Goal: Information Seeking & Learning: Learn about a topic

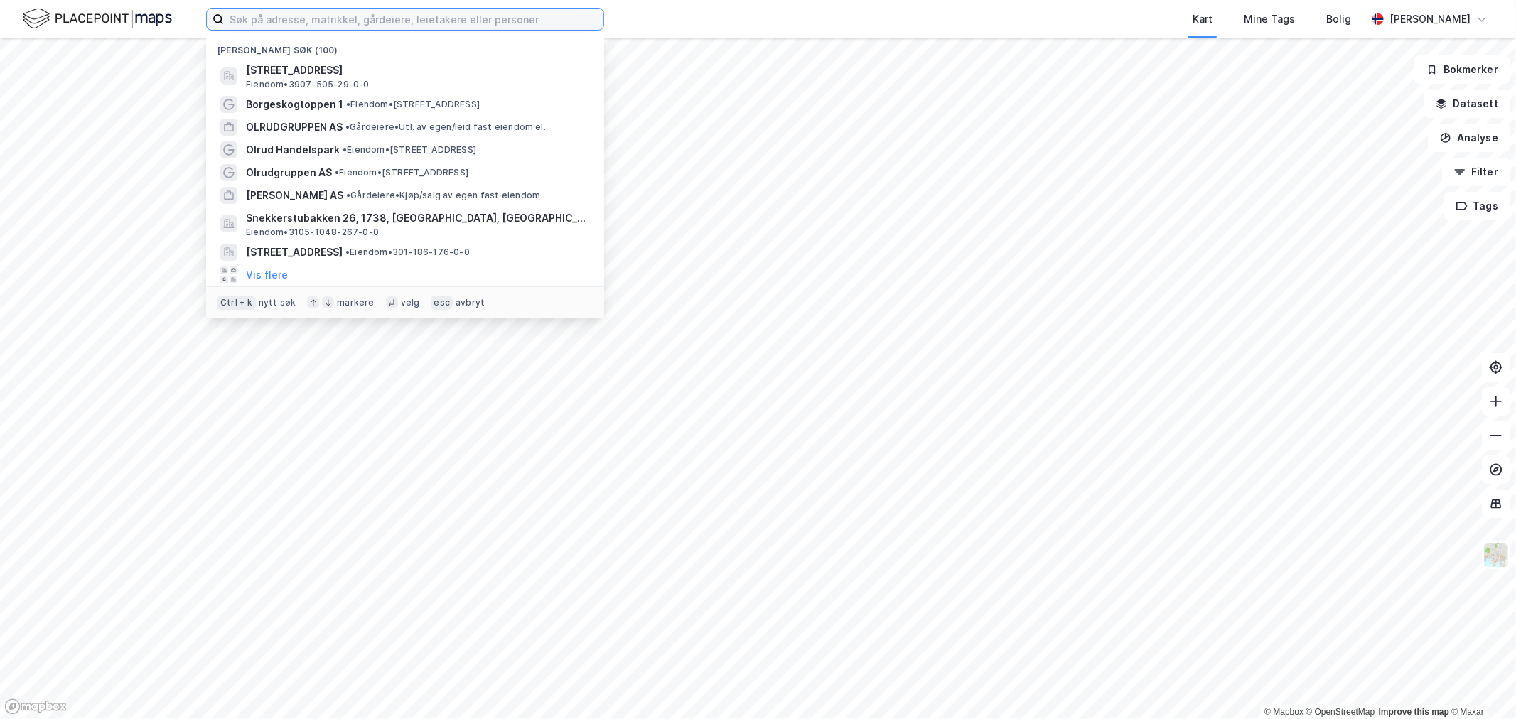
click at [493, 23] on input at bounding box center [414, 19] width 380 height 21
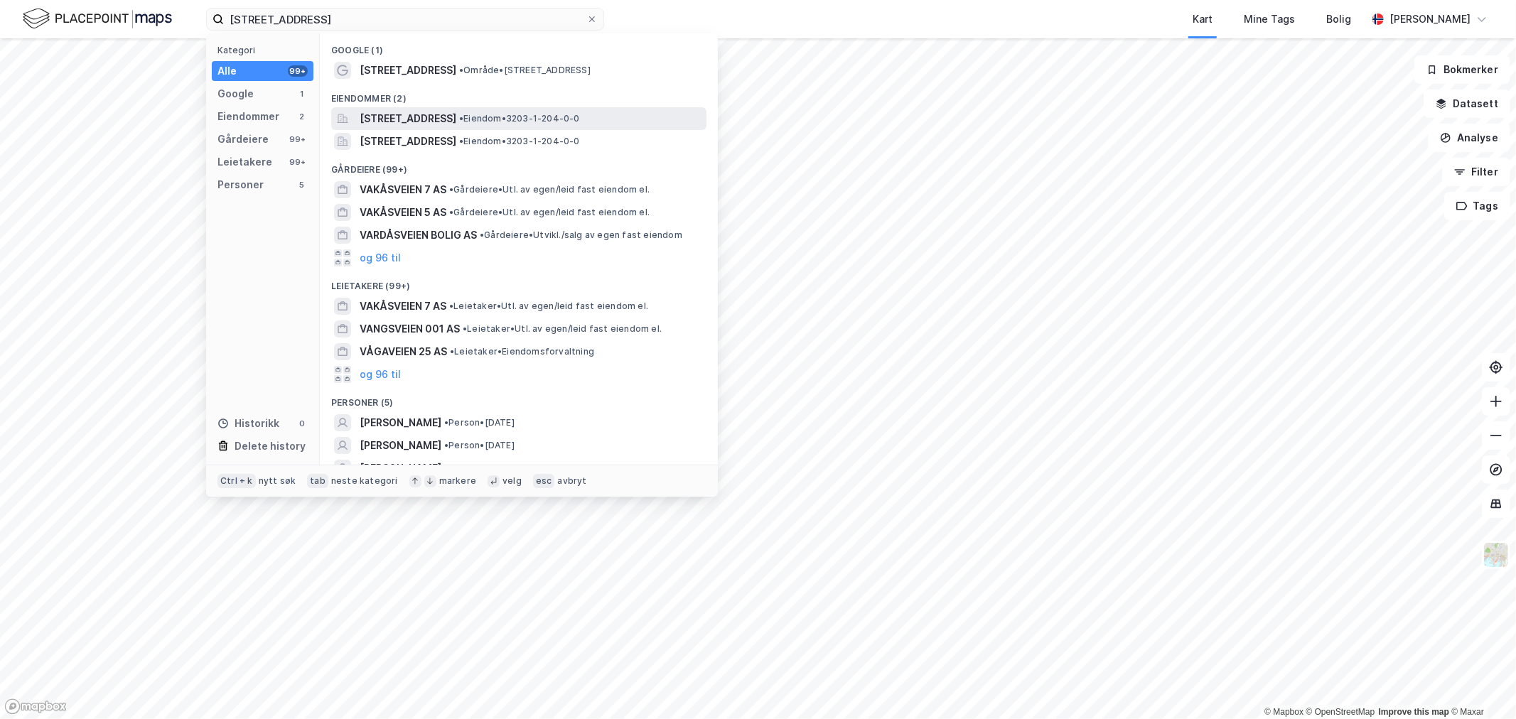
click at [423, 119] on span "[STREET_ADDRESS]" at bounding box center [408, 118] width 97 height 17
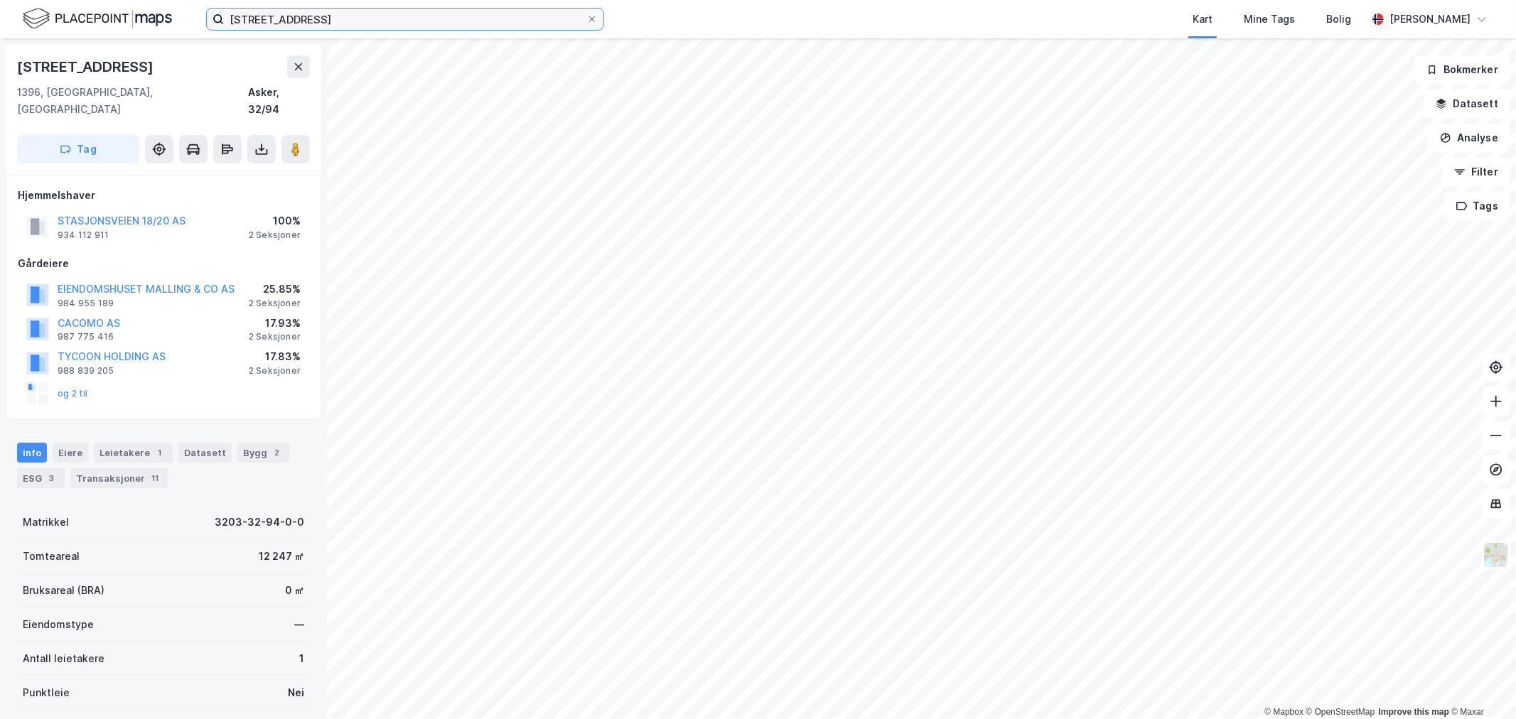
click at [343, 9] on input "[STREET_ADDRESS]" at bounding box center [405, 19] width 362 height 21
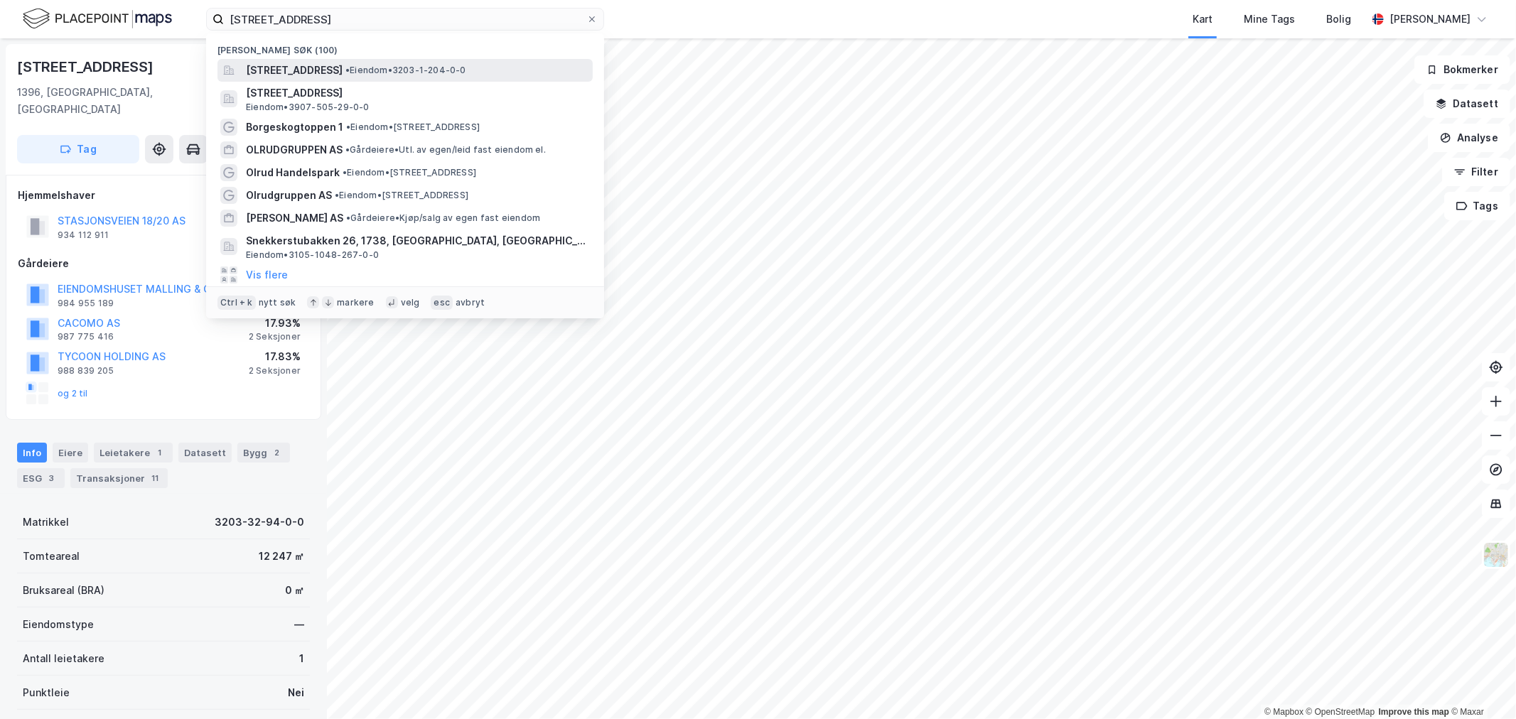
click at [332, 72] on span "[STREET_ADDRESS]" at bounding box center [294, 70] width 97 height 17
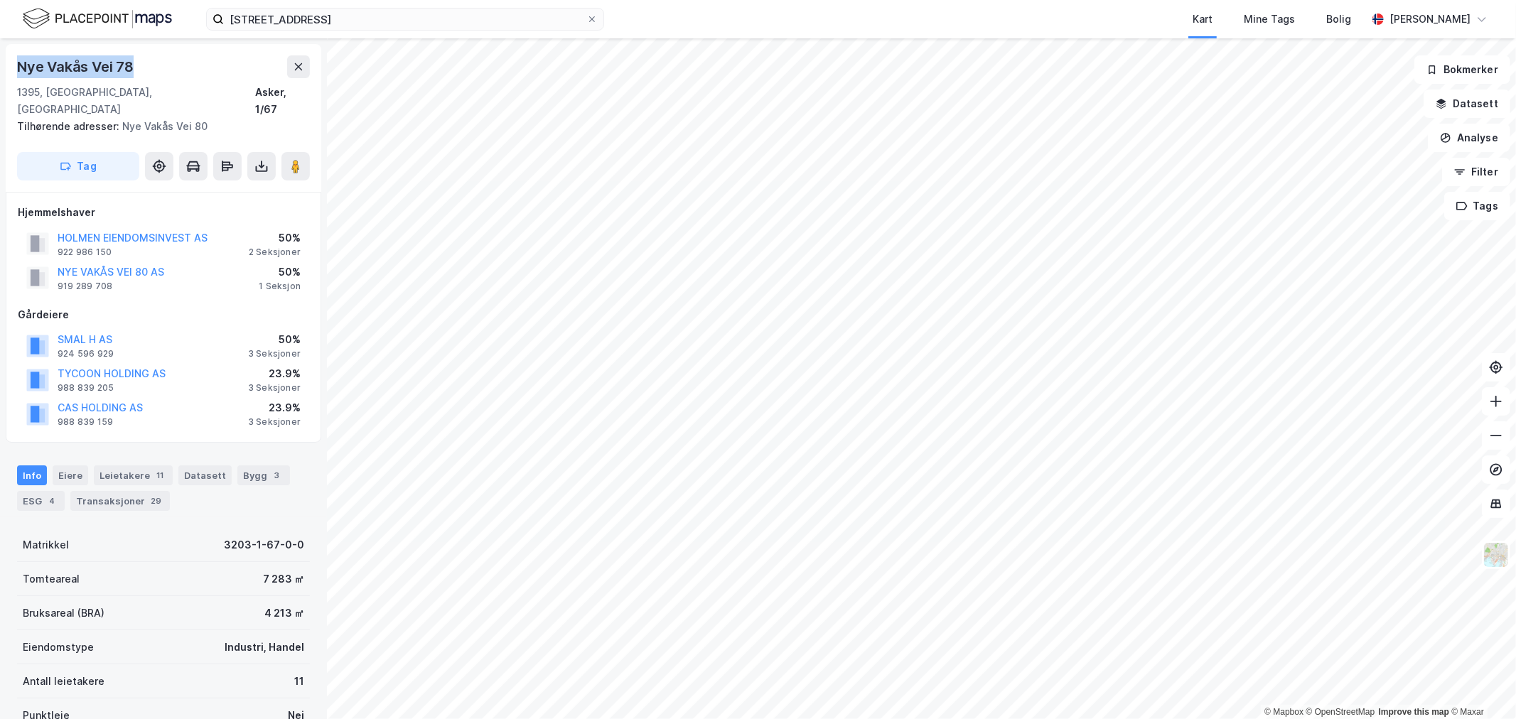
drag, startPoint x: 150, startPoint y: 66, endPoint x: 13, endPoint y: 58, distance: 137.4
click at [13, 58] on div "Nye Vakås Vei 78 1395, [GEOGRAPHIC_DATA], [GEOGRAPHIC_DATA] Asker, 1/67 Tilhøre…" at bounding box center [164, 118] width 316 height 148
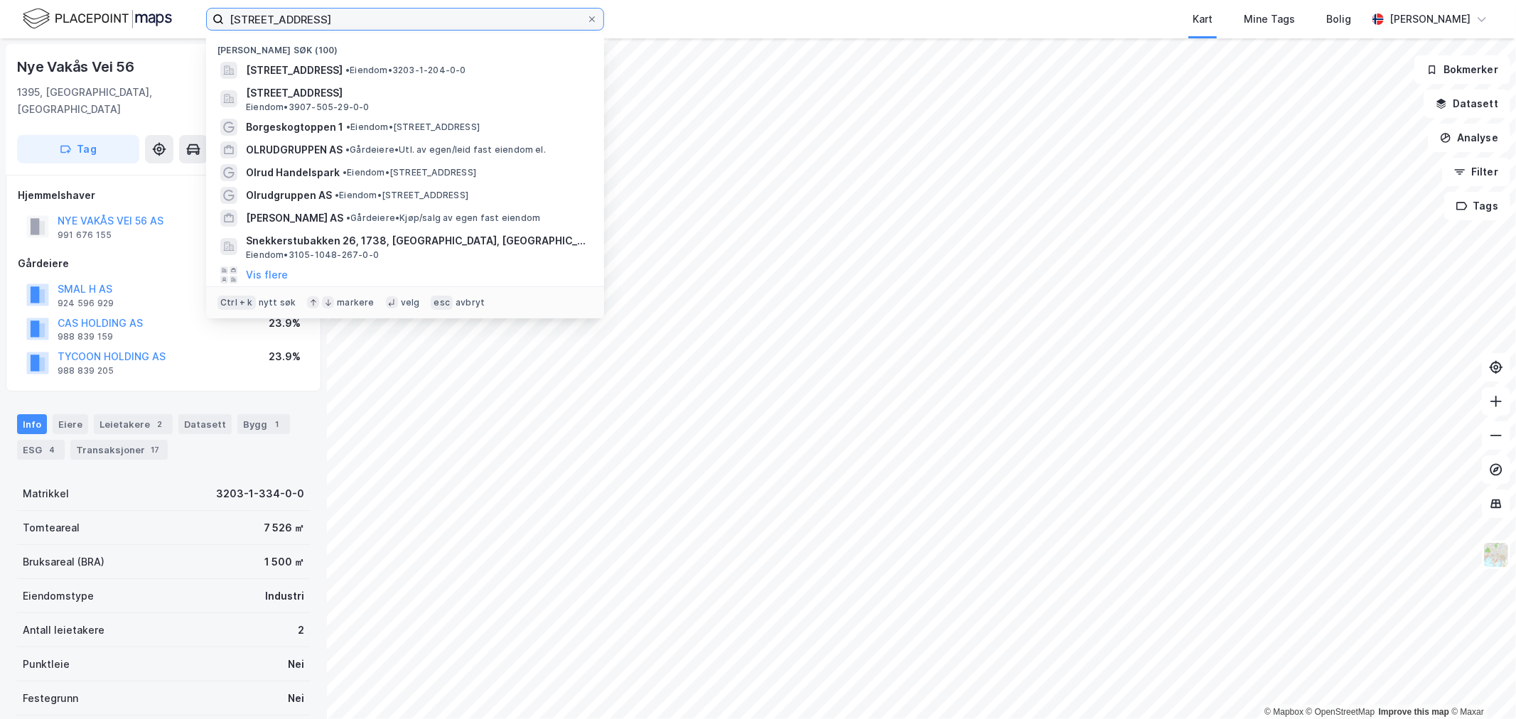
drag, startPoint x: 329, startPoint y: 16, endPoint x: 31, endPoint y: 27, distance: 298.7
click at [80, 21] on div "vakåsveien 7 Nylige søk (100) [STREET_ADDRESS] • Eiendom • 3203-1-204-0-0 Borge…" at bounding box center [758, 19] width 1516 height 38
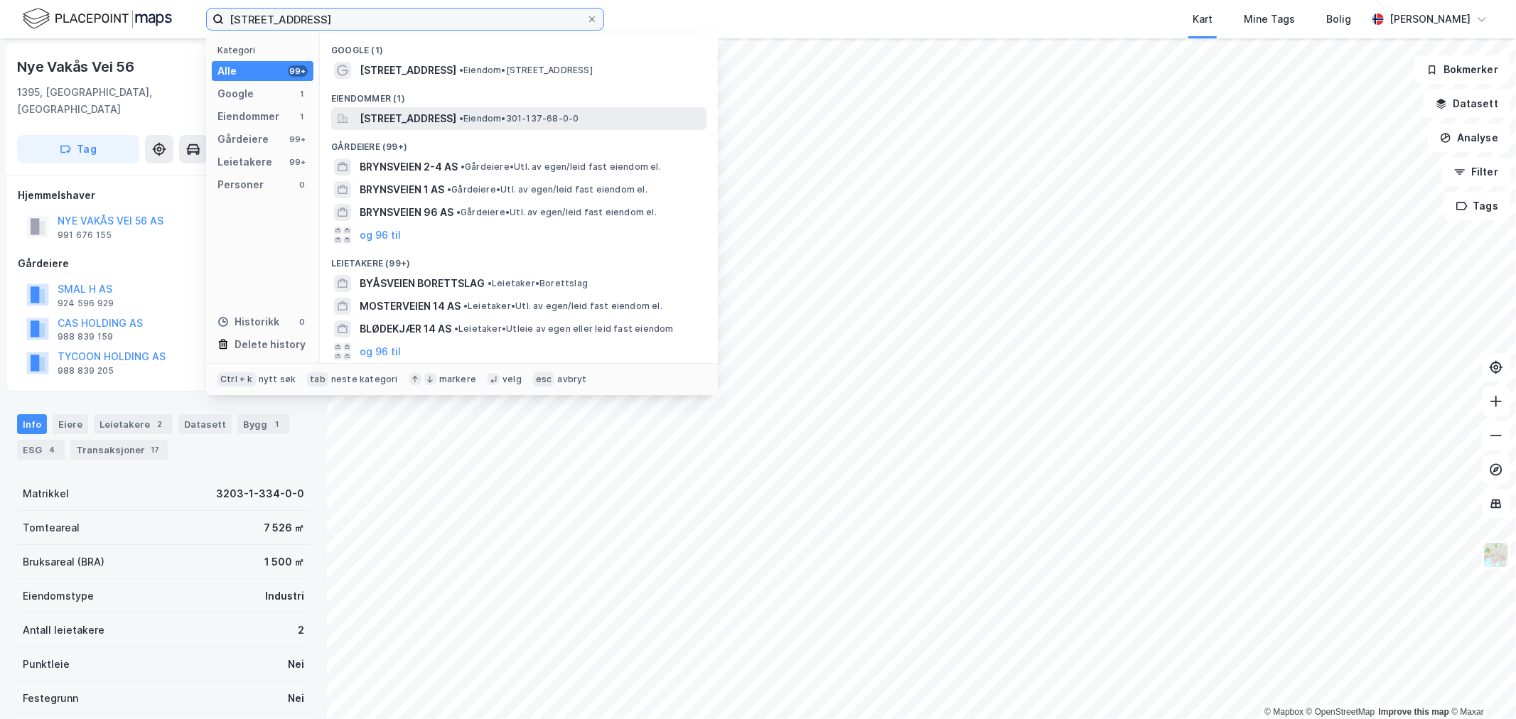
type input "[STREET_ADDRESS]"
click at [443, 111] on span "[STREET_ADDRESS]" at bounding box center [408, 118] width 97 height 17
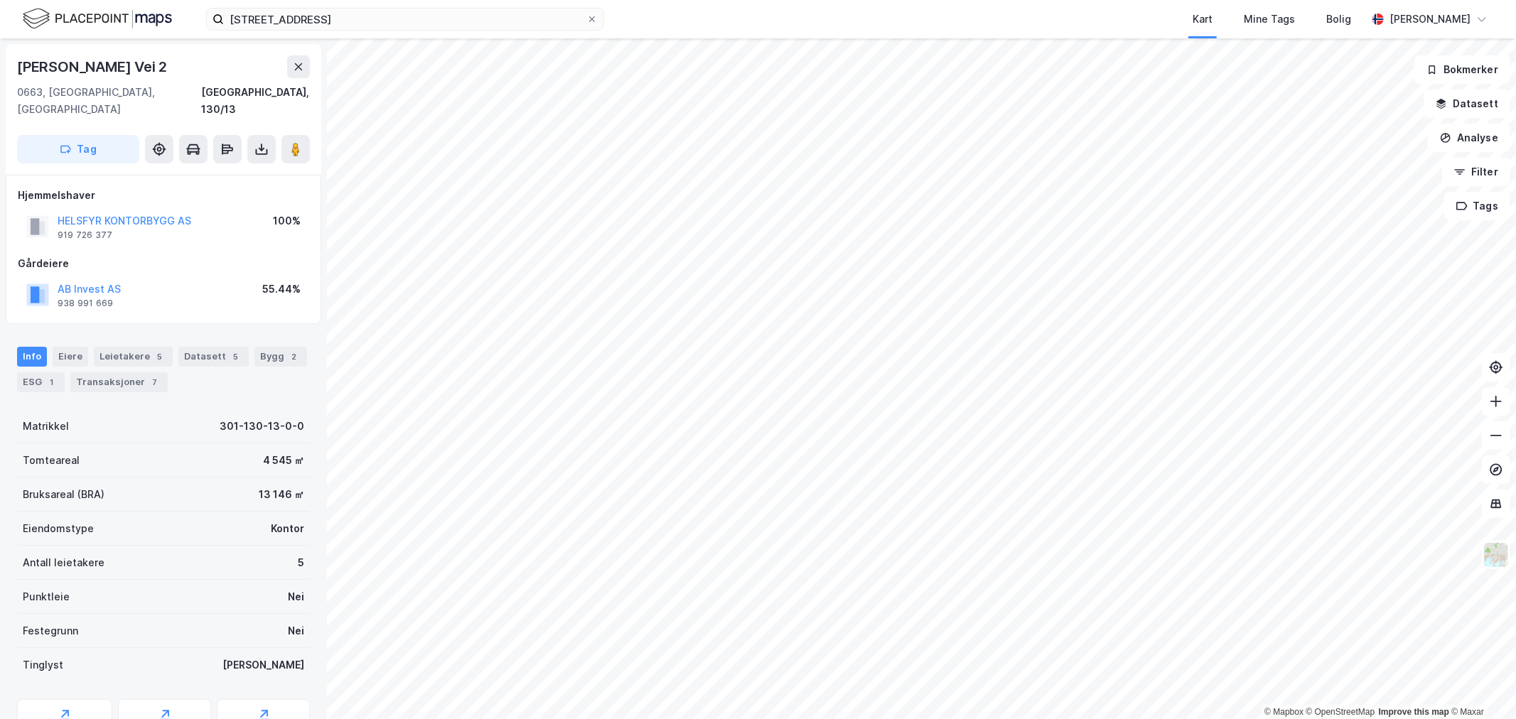
drag, startPoint x: 169, startPoint y: 65, endPoint x: 18, endPoint y: 71, distance: 151.5
click at [18, 71] on div "[PERSON_NAME] Vei 2" at bounding box center [163, 66] width 293 height 23
copy div "[PERSON_NAME] Vei 2"
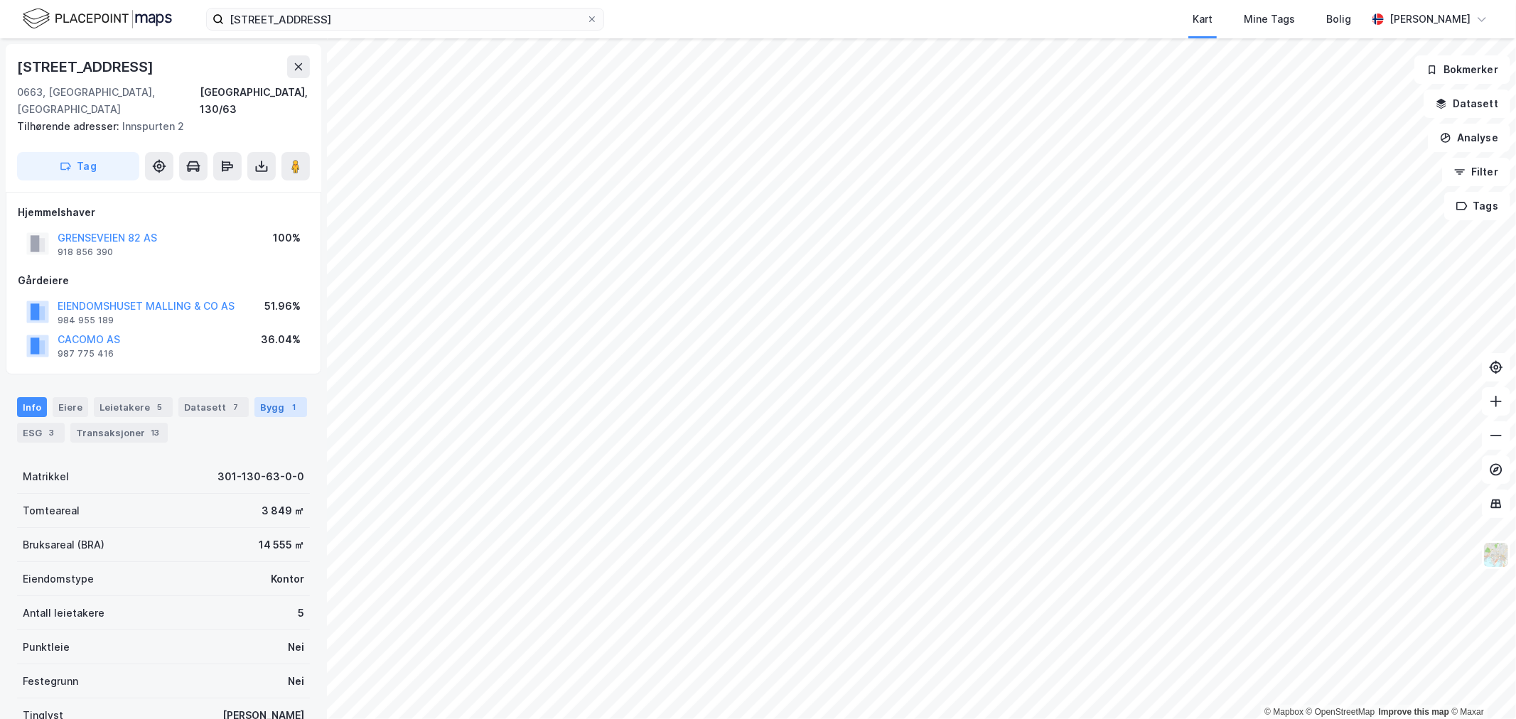
click at [259, 397] on div "Bygg 1" at bounding box center [280, 407] width 53 height 20
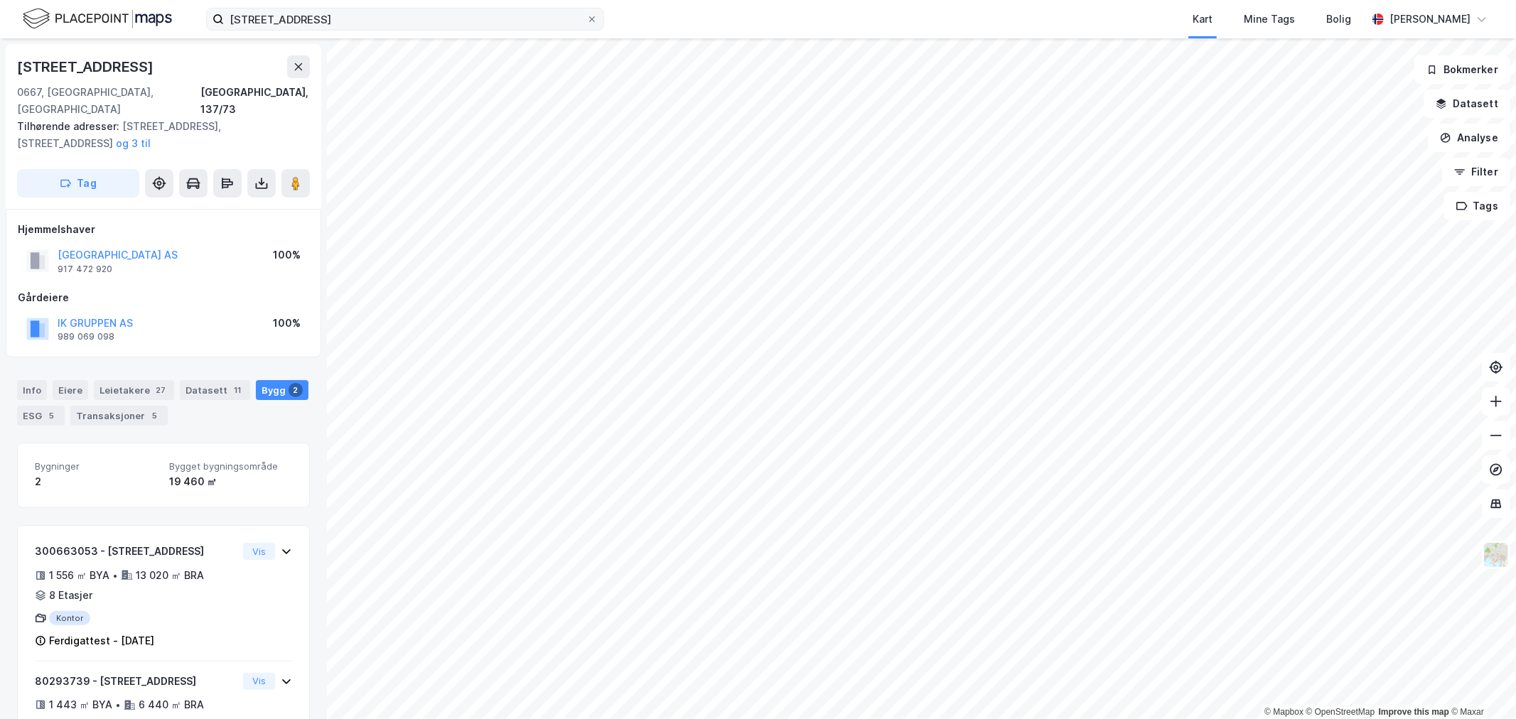
scroll to position [78, 0]
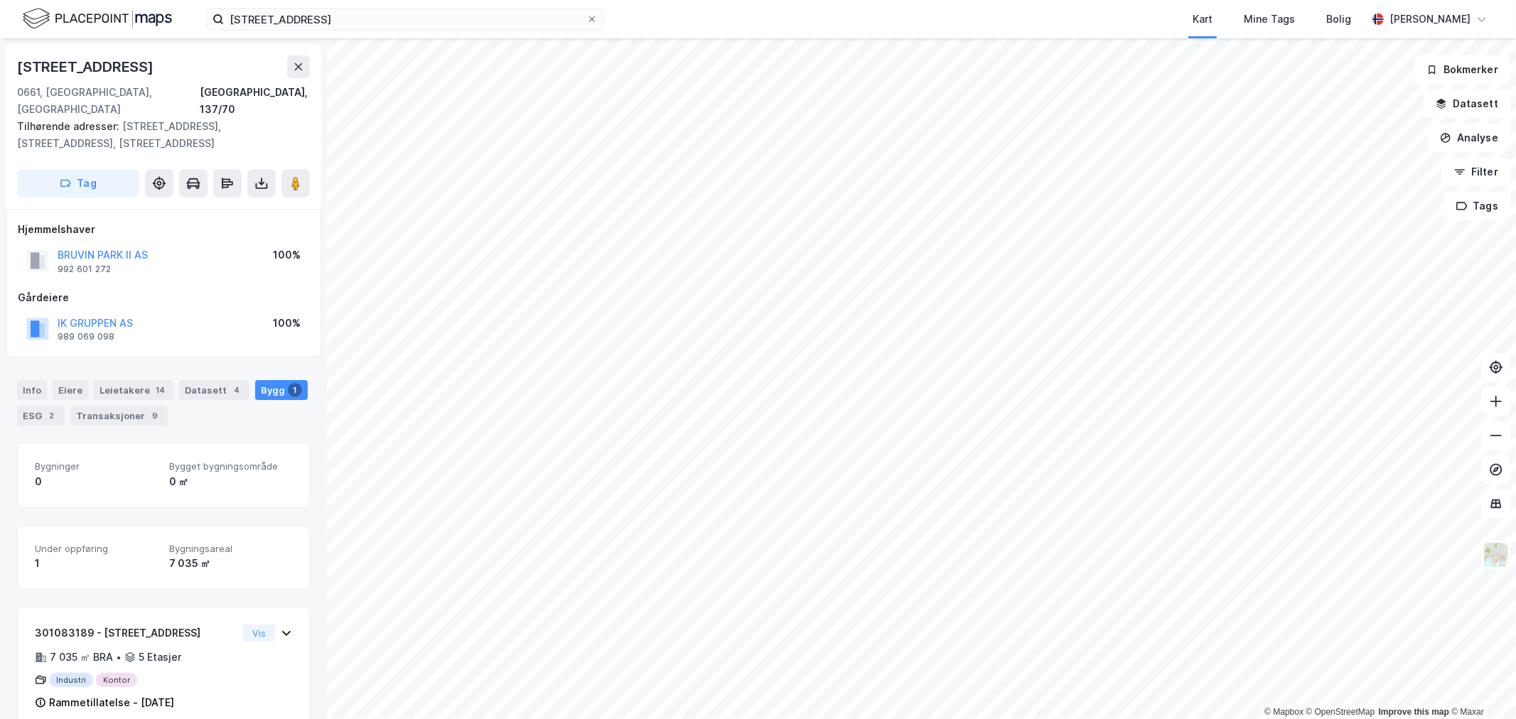
click at [1004, 17] on div "Kart Mine Tags Bolig" at bounding box center [1019, 19] width 694 height 38
